Goal: Task Accomplishment & Management: Manage account settings

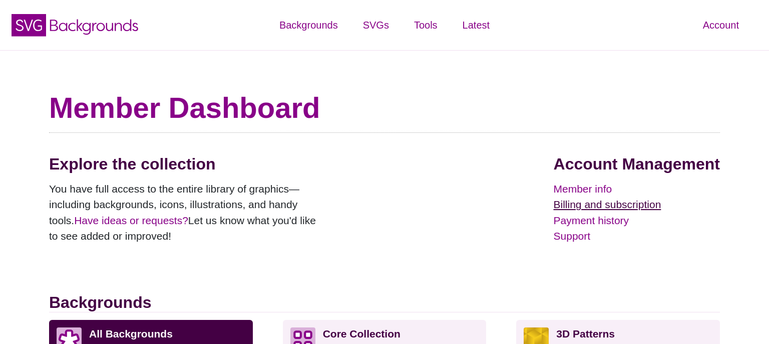
click at [576, 209] on link "Billing and subscription" at bounding box center [637, 204] width 166 height 16
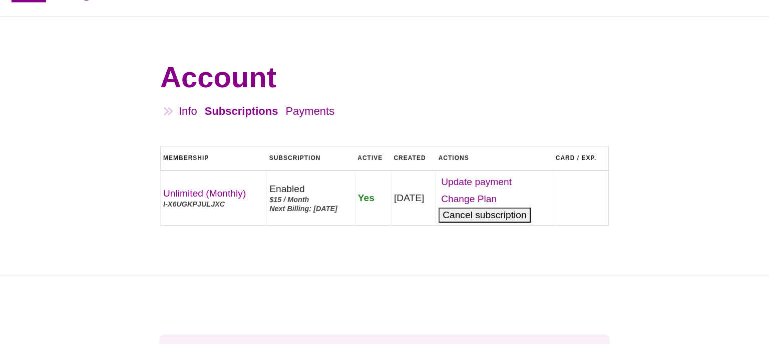
scroll to position [53, 0]
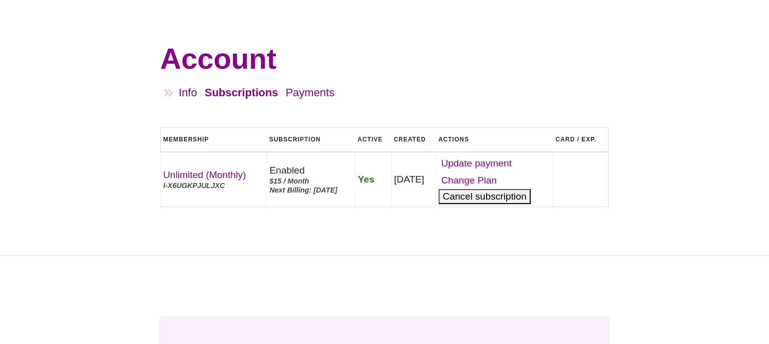
click at [530, 198] on button "Cancel" at bounding box center [485, 196] width 92 height 15
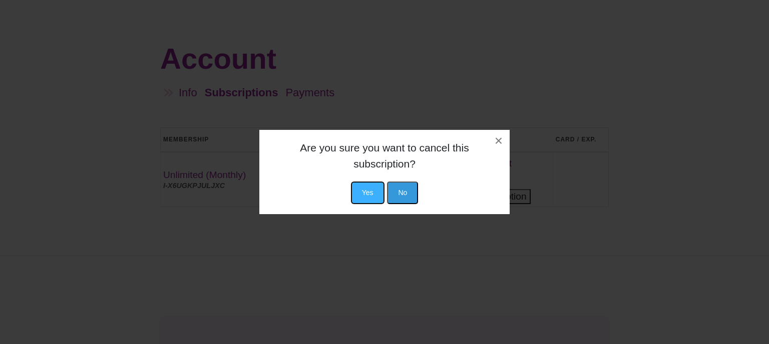
click at [368, 192] on button "Yes" at bounding box center [368, 192] width 34 height 23
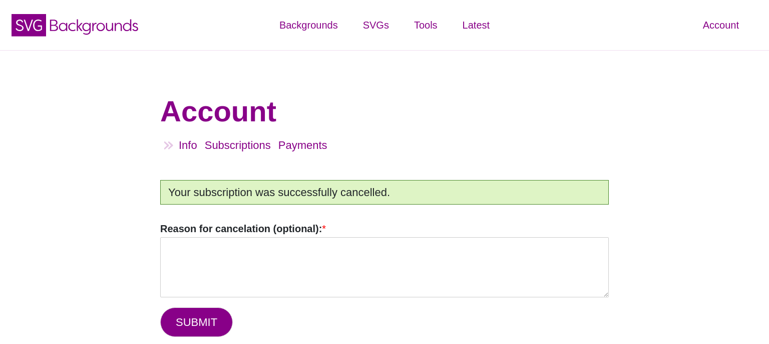
scroll to position [53, 0]
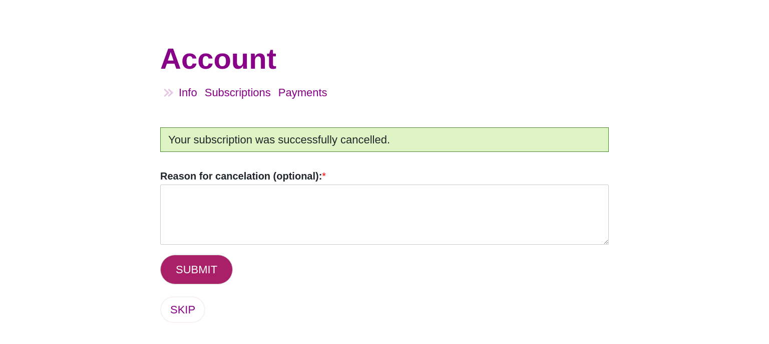
click at [197, 271] on button "SUBMIT" at bounding box center [196, 269] width 73 height 30
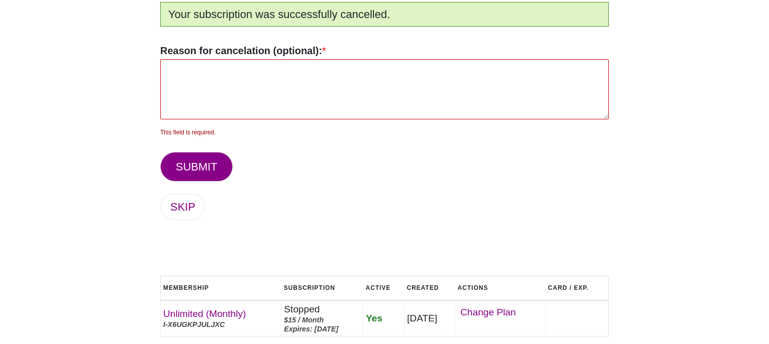
scroll to position [178, 0]
click at [249, 96] on textarea "Reason for cancelation (optional): *" at bounding box center [384, 89] width 449 height 60
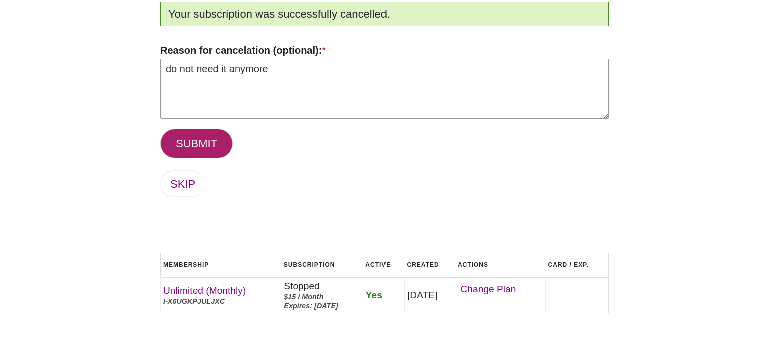
type textarea "do not need it anymore"
click at [212, 142] on button "SUBMIT" at bounding box center [196, 144] width 73 height 30
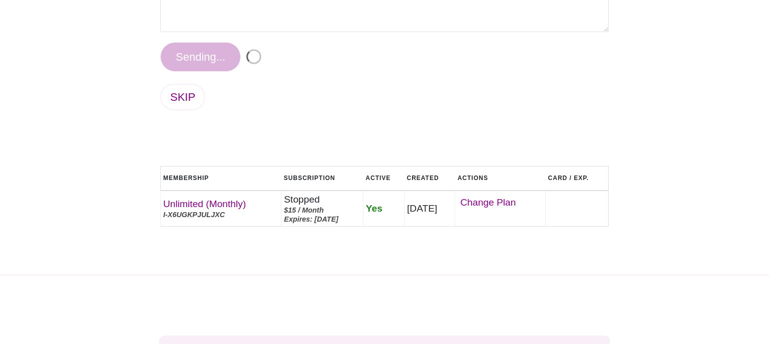
scroll to position [284, 0]
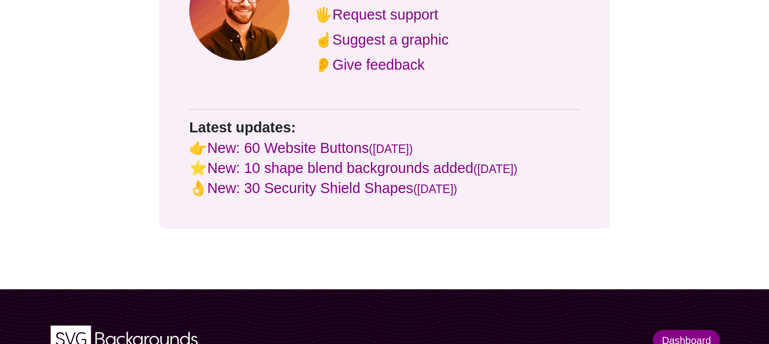
scroll to position [529, 0]
